Goal: Task Accomplishment & Management: Manage account settings

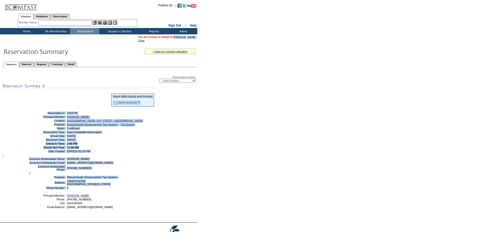
drag, startPoint x: 98, startPoint y: 201, endPoint x: 142, endPoint y: 135, distance: 79.8
click at [52, 103] on div "Reservation Action: -- Select Action -- Modify Reservation Dates Modify Reserva…" at bounding box center [100, 144] width 194 height 148
click at [168, 141] on div "Reservation Action: -- Select Action -- Modify Reservation Dates Modify Reserva…" at bounding box center [100, 144] width 194 height 148
drag, startPoint x: 105, startPoint y: 203, endPoint x: 44, endPoint y: 113, distance: 108.4
click at [44, 113] on div "Reservation Action: -- Select Action -- Modify Reservation Dates Modify Reserva…" at bounding box center [100, 144] width 194 height 148
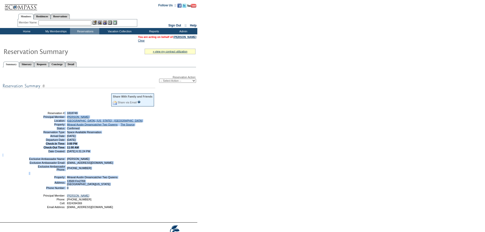
click at [159, 144] on div "Reservation Action: -- Select Action -- Modify Reservation Dates Modify Reserva…" at bounding box center [100, 144] width 194 height 148
drag, startPoint x: 110, startPoint y: 201, endPoint x: 43, endPoint y: 113, distance: 110.4
click at [43, 113] on div "Reservation Action: -- Select Action -- Modify Reservation Dates Modify Reserva…" at bounding box center [100, 144] width 194 height 148
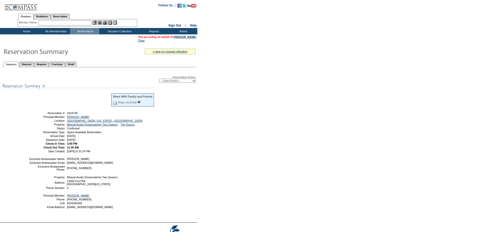
click at [196, 153] on table "» view my contract utilization Current Contract Remaining Balance Contract Peri…" at bounding box center [98, 132] width 197 height 179
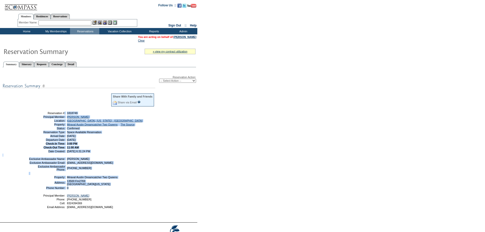
drag, startPoint x: 93, startPoint y: 203, endPoint x: 42, endPoint y: 116, distance: 101.4
click at [42, 116] on div "Reservation Action: -- Select Action -- Modify Reservation Dates Modify Reserva…" at bounding box center [100, 144] width 194 height 148
click at [162, 131] on div "Reservation Action: -- Select Action -- Modify Reservation Dates Modify Reserva…" at bounding box center [100, 144] width 194 height 148
drag, startPoint x: 132, startPoint y: 204, endPoint x: 43, endPoint y: 112, distance: 128.2
click at [43, 112] on div "Reservation Action: -- Select Action -- Modify Reservation Dates Modify Reserva…" at bounding box center [100, 144] width 194 height 148
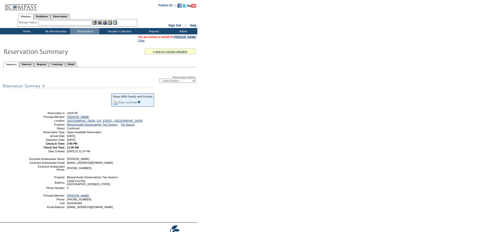
drag, startPoint x: 201, startPoint y: 161, endPoint x: 117, endPoint y: 191, distance: 89.5
click at [201, 161] on form "Follow Us ::" at bounding box center [242, 124] width 485 height 248
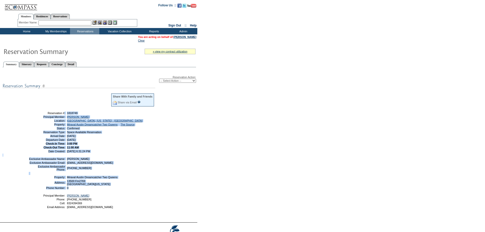
drag, startPoint x: 87, startPoint y: 202, endPoint x: 36, endPoint y: 115, distance: 100.9
click at [36, 115] on div "Reservation Action: -- Select Action -- Modify Reservation Dates Modify Reserva…" at bounding box center [100, 144] width 194 height 148
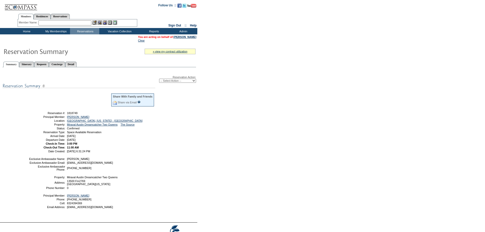
drag, startPoint x: 221, startPoint y: 171, endPoint x: 131, endPoint y: 185, distance: 90.5
click at [218, 171] on form "Follow Us ::" at bounding box center [242, 124] width 485 height 248
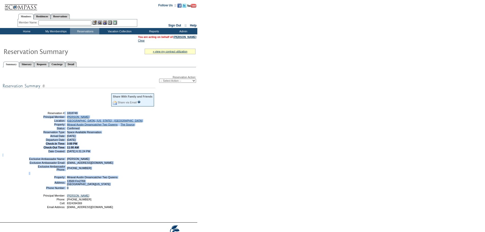
drag, startPoint x: 102, startPoint y: 203, endPoint x: 178, endPoint y: 153, distance: 91.4
click at [46, 114] on div "Reservation Action: -- Select Action -- Modify Reservation Dates Modify Reserva…" at bounding box center [100, 144] width 194 height 148
click at [188, 155] on div "Reservation Action: -- Select Action -- Modify Reservation Dates Modify Reserva…" at bounding box center [100, 144] width 194 height 148
drag, startPoint x: 110, startPoint y: 205, endPoint x: 42, endPoint y: 114, distance: 113.8
click at [42, 114] on div "Reservation Action: -- Select Action -- Modify Reservation Dates Modify Reserva…" at bounding box center [100, 144] width 194 height 148
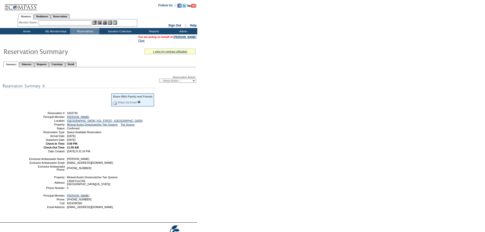
click at [224, 154] on form "Follow Us ::" at bounding box center [242, 124] width 485 height 248
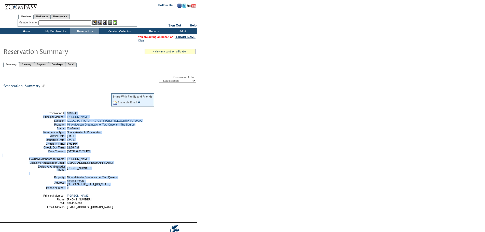
drag, startPoint x: 115, startPoint y: 202, endPoint x: 34, endPoint y: 114, distance: 119.8
click at [34, 114] on div "Reservation Action: -- Select Action -- Modify Reservation Dates Modify Reserva…" at bounding box center [100, 144] width 194 height 148
click at [196, 135] on div "Reservation Action: -- Select Action -- Modify Reservation Dates Modify Reserva…" at bounding box center [100, 144] width 194 height 148
drag, startPoint x: 125, startPoint y: 203, endPoint x: 275, endPoint y: 161, distance: 156.2
click at [45, 113] on div "Reservation Action: -- Select Action -- Modify Reservation Dates Modify Reserva…" at bounding box center [100, 144] width 194 height 148
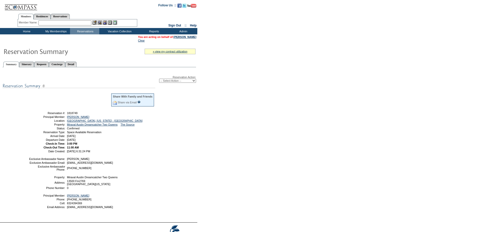
click at [275, 161] on form "Follow Us ::" at bounding box center [242, 124] width 485 height 248
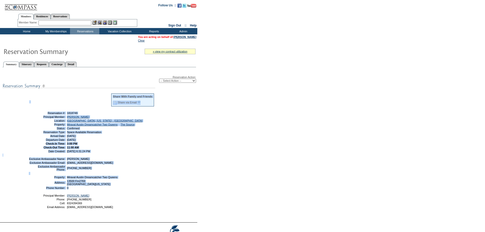
drag, startPoint x: 130, startPoint y: 201, endPoint x: 49, endPoint y: 113, distance: 120.0
click at [49, 113] on div "Reservation Action: -- Select Action -- Modify Reservation Dates Modify Reserva…" at bounding box center [100, 144] width 194 height 148
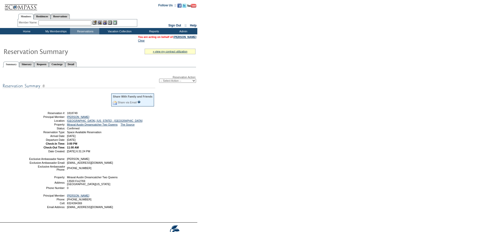
drag, startPoint x: 235, startPoint y: 157, endPoint x: 209, endPoint y: 167, distance: 27.4
click at [235, 157] on form "Follow Us ::" at bounding box center [242, 124] width 485 height 248
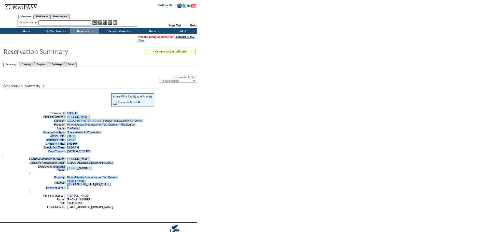
drag, startPoint x: 95, startPoint y: 204, endPoint x: 45, endPoint y: 116, distance: 101.6
click at [45, 116] on div "Reservation Action: -- Select Action -- Modify Reservation Dates Modify Reserva…" at bounding box center [100, 144] width 194 height 148
click at [176, 153] on div "Reservation Action: -- Select Action -- Modify Reservation Dates Modify Reserva…" at bounding box center [100, 144] width 194 height 148
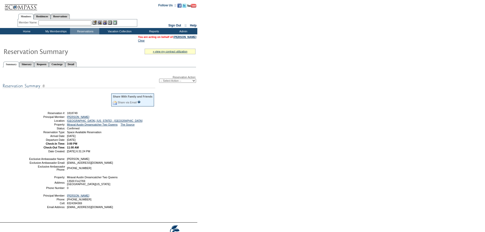
click at [28, 109] on div "Reservation Action: -- Select Action -- Modify Reservation Dates Modify Reserva…" at bounding box center [100, 144] width 194 height 148
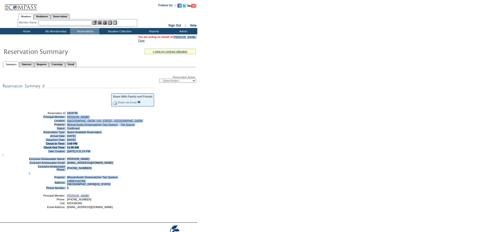
drag, startPoint x: 40, startPoint y: 113, endPoint x: 84, endPoint y: 201, distance: 97.9
click at [84, 201] on div "Reservation Action: -- Select Action -- Modify Reservation Dates Modify Reserva…" at bounding box center [100, 144] width 194 height 148
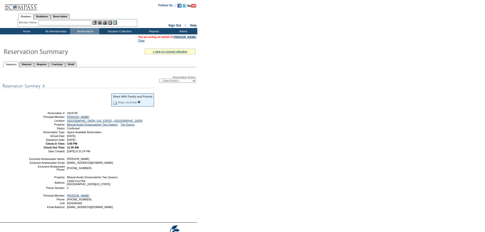
click at [102, 193] on td at bounding box center [110, 191] width 89 height 3
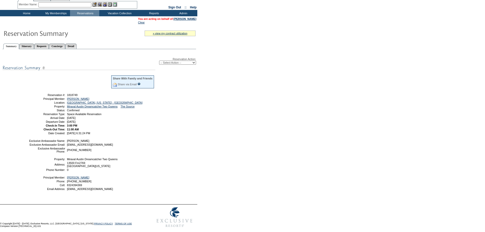
scroll to position [37, 0]
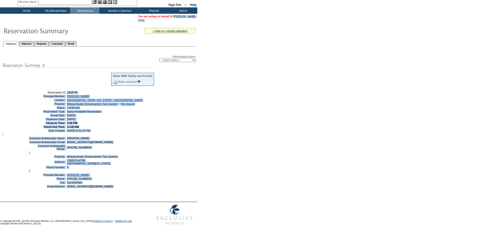
drag, startPoint x: 126, startPoint y: 188, endPoint x: 149, endPoint y: 112, distance: 79.4
click at [41, 78] on div "Reservation Action: -- Select Action -- Modify Reservation Dates Modify Reserva…" at bounding box center [100, 123] width 194 height 148
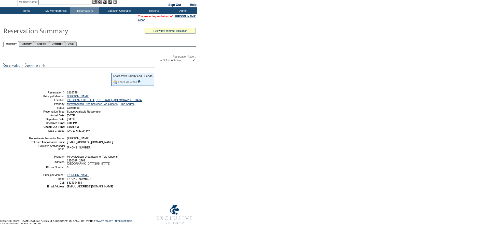
click at [254, 129] on form "Follow Us ::" at bounding box center [242, 103] width 485 height 248
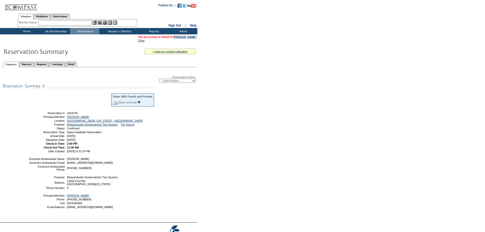
click at [255, 153] on form "Follow Us ::" at bounding box center [242, 124] width 485 height 248
drag, startPoint x: 44, startPoint y: 113, endPoint x: 158, endPoint y: 156, distance: 121.4
click at [158, 156] on div "Reservation Action: -- Select Action -- Modify Reservation Dates Modify Reserva…" at bounding box center [100, 144] width 194 height 148
click at [158, 155] on div "Reservation Action: -- Select Action -- Modify Reservation Dates Modify Reserva…" at bounding box center [100, 144] width 194 height 148
click at [166, 155] on div "Reservation Action: -- Select Action -- Modify Reservation Dates Modify Reserva…" at bounding box center [100, 144] width 194 height 148
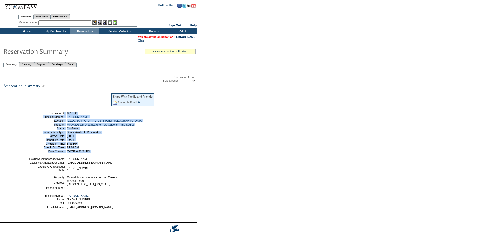
drag, startPoint x: 169, startPoint y: 159, endPoint x: 138, endPoint y: 139, distance: 36.0
click at [43, 115] on div "Reservation Action: -- Select Action -- Modify Reservation Dates Modify Reserva…" at bounding box center [100, 144] width 194 height 148
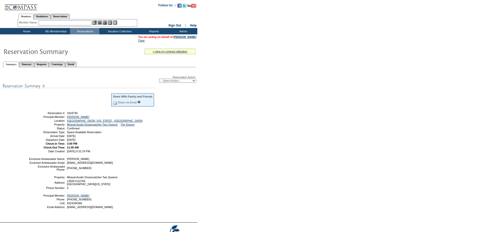
drag, startPoint x: 205, startPoint y: 143, endPoint x: 123, endPoint y: 161, distance: 83.2
click at [204, 143] on form "Follow Us ::" at bounding box center [242, 124] width 485 height 248
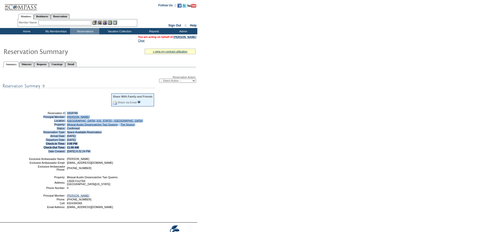
drag, startPoint x: 116, startPoint y: 158, endPoint x: 126, endPoint y: 143, distance: 18.5
click at [43, 116] on div "Reservation Action: -- Select Action -- Modify Reservation Dates Modify Reserva…" at bounding box center [100, 144] width 194 height 148
click at [127, 141] on td "[DATE]" at bounding box center [110, 139] width 89 height 3
click at [126, 153] on td "[DATE] 6:31:24 PM" at bounding box center [110, 151] width 89 height 3
drag, startPoint x: 127, startPoint y: 156, endPoint x: 42, endPoint y: 116, distance: 94.3
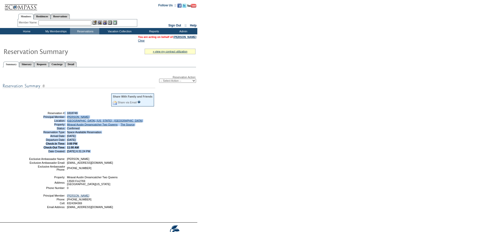
click at [42, 116] on tbody "Share With Family and Friends Share via Email Share Reservation Information Ple…" at bounding box center [92, 123] width 126 height 60
click at [146, 134] on td "Space Available Reservation" at bounding box center [110, 132] width 89 height 3
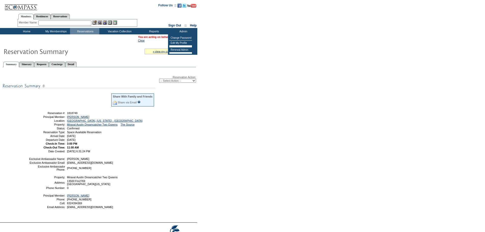
click at [186, 81] on select "-- Select Action -- Modify Reservation Dates Modify Reservation Cost Modify Occ…" at bounding box center [177, 81] width 37 height 4
select select "CancelRes"
click at [159, 80] on select "-- Select Action -- Modify Reservation Dates Modify Reservation Cost Modify Occ…" at bounding box center [177, 81] width 37 height 4
